Goal: Information Seeking & Learning: Learn about a topic

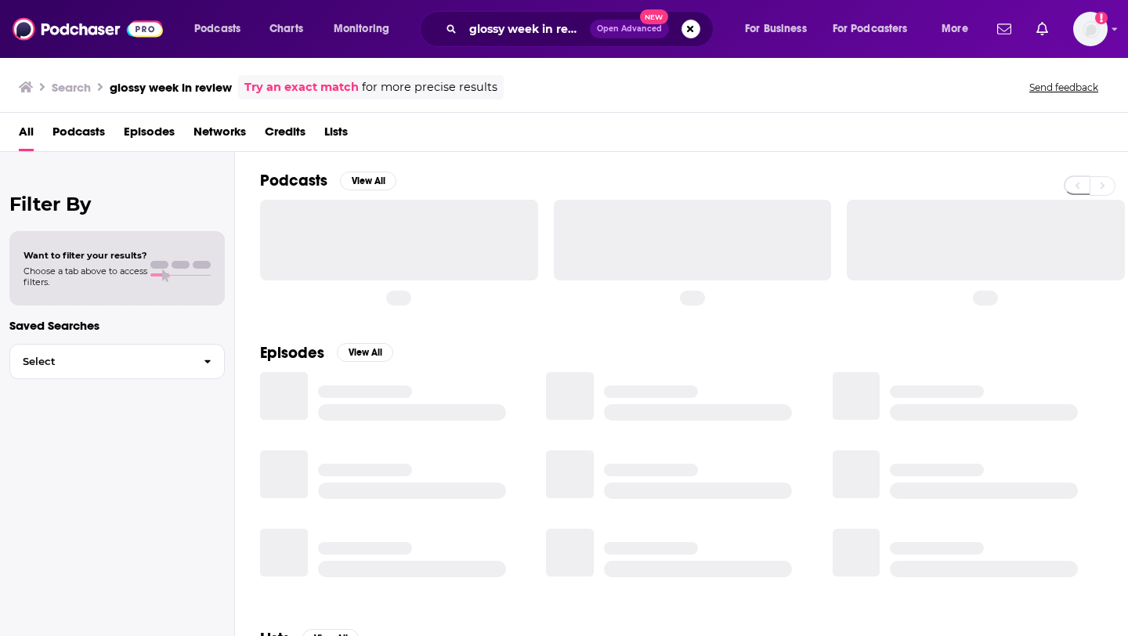
click at [493, 27] on input "glossy week in review" at bounding box center [526, 28] width 127 height 25
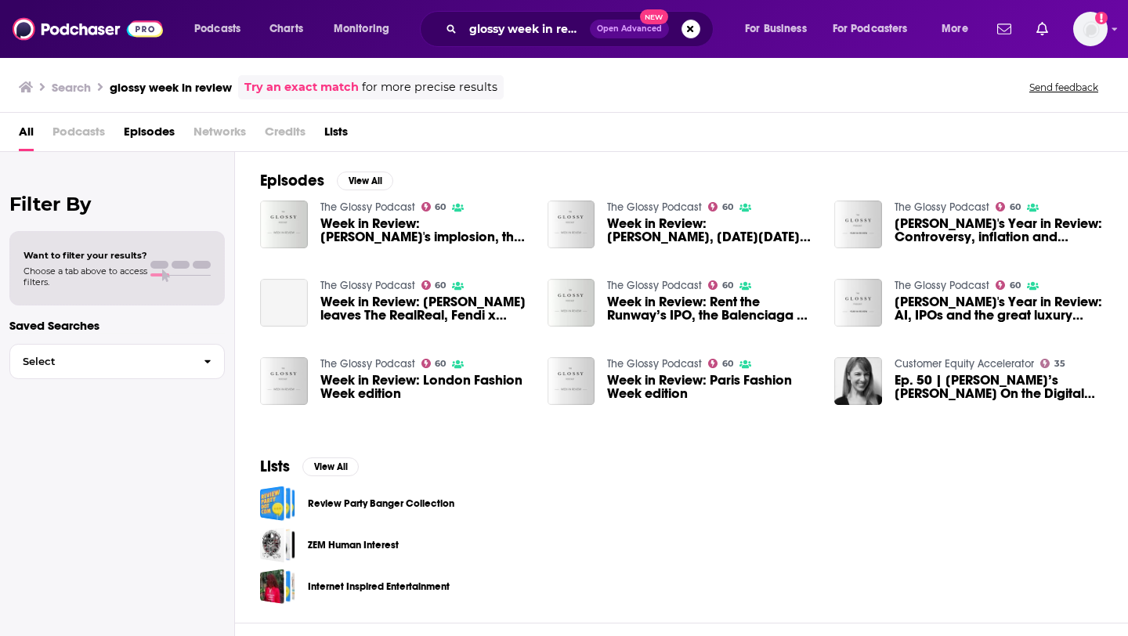
click at [493, 27] on input "glossy week in review" at bounding box center [526, 28] width 127 height 25
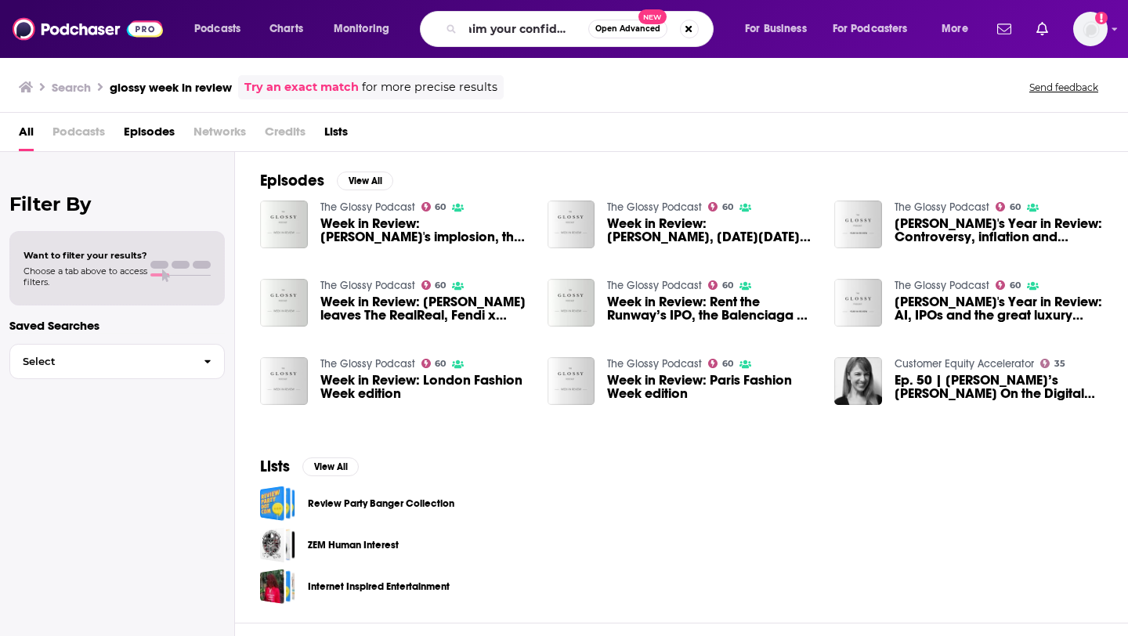
scroll to position [0, 20]
type input "claim your confidence"
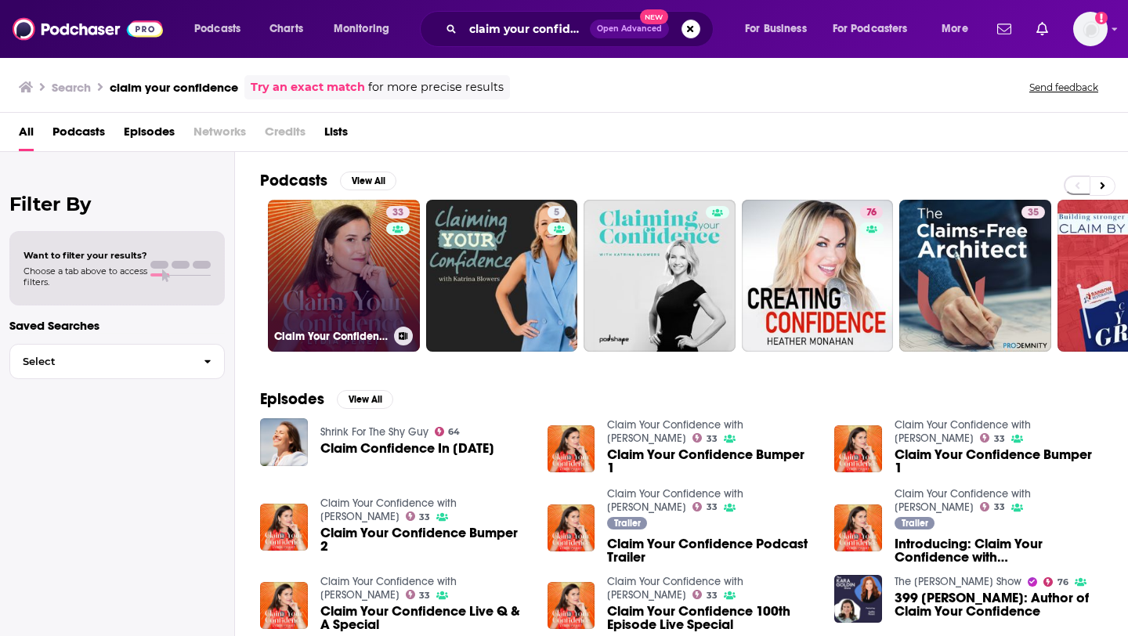
drag, startPoint x: 386, startPoint y: 225, endPoint x: 366, endPoint y: 258, distance: 39.3
click at [366, 258] on link "33 Claim Your Confidence with [PERSON_NAME]" at bounding box center [344, 276] width 152 height 152
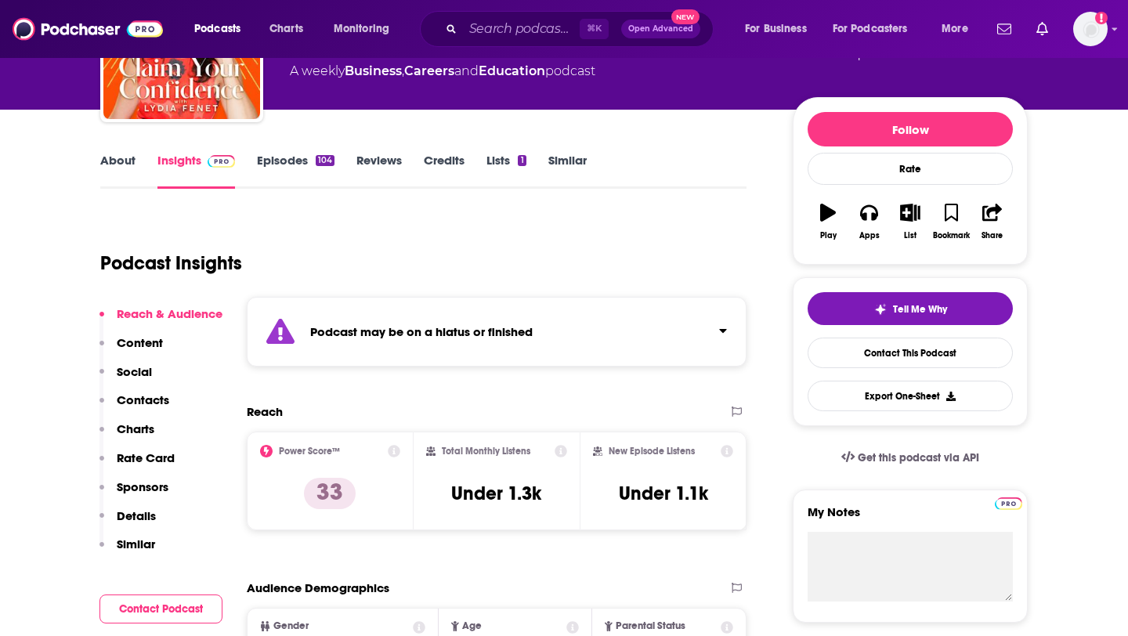
scroll to position [158, 0]
